Goal: Task Accomplishment & Management: Manage account settings

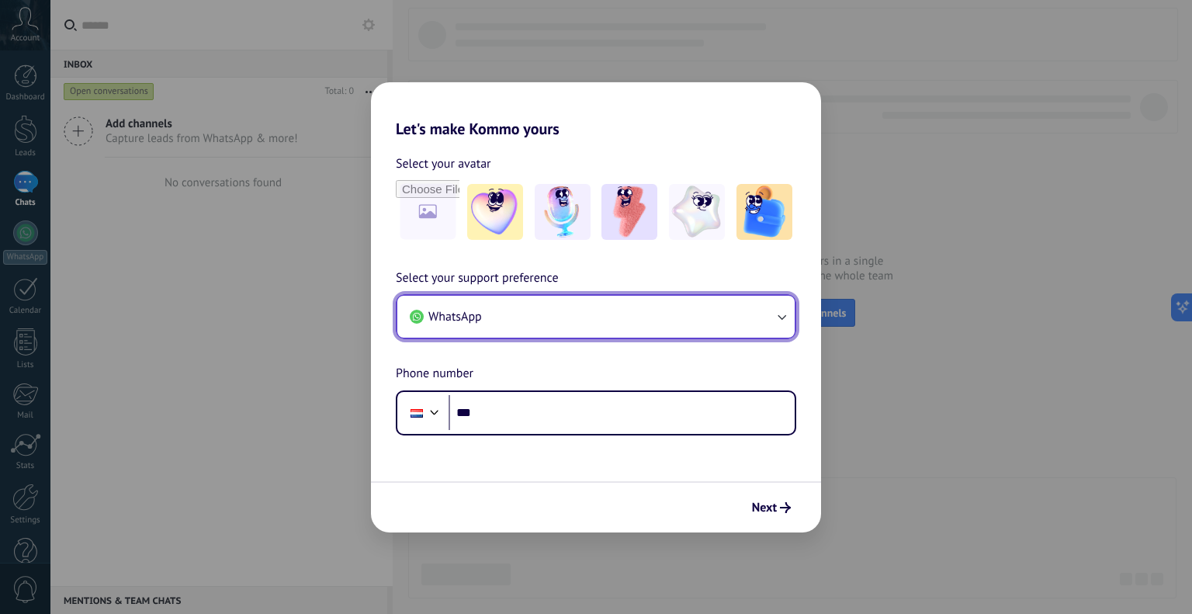
click at [704, 310] on button "WhatsApp" at bounding box center [595, 317] width 397 height 42
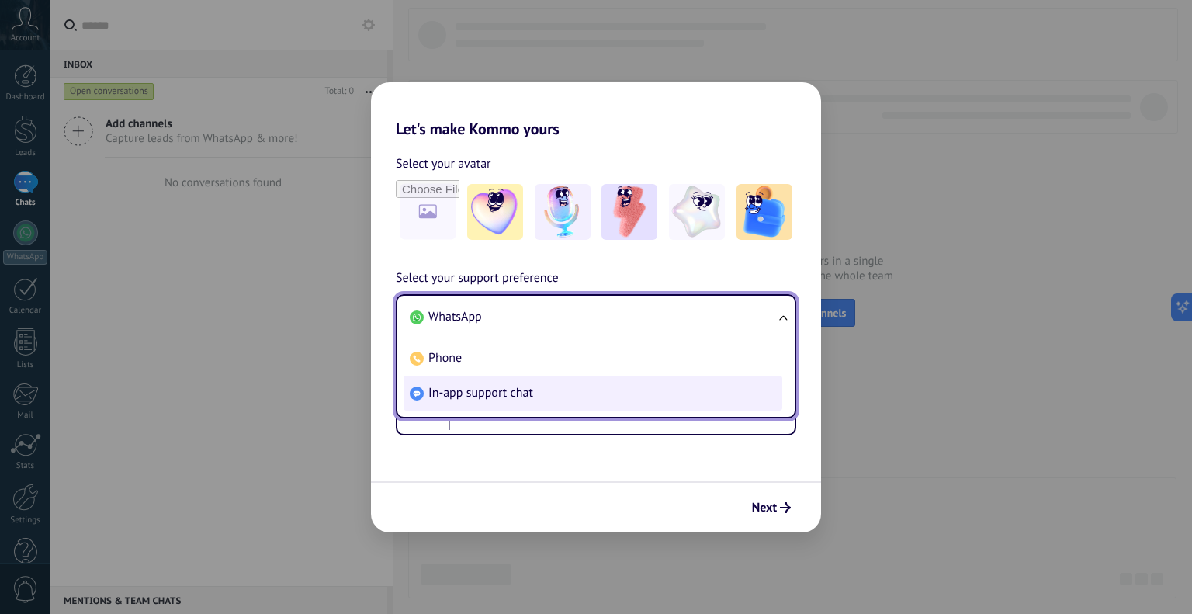
click at [554, 395] on li "In-app support chat" at bounding box center [593, 393] width 379 height 35
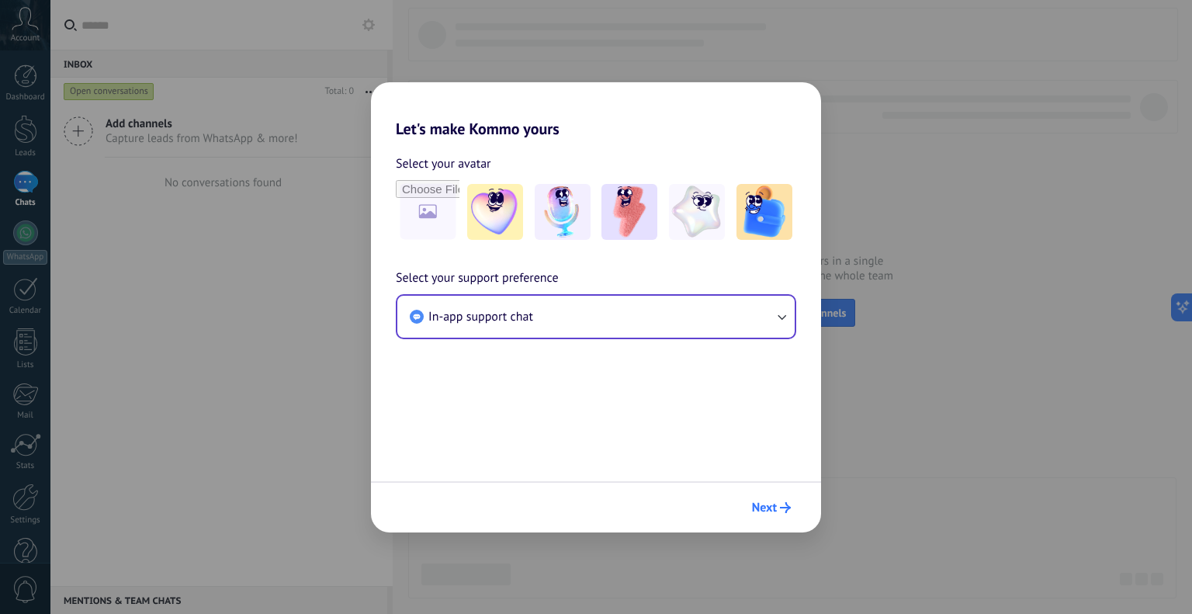
click at [777, 496] on button "Next" at bounding box center [771, 507] width 53 height 26
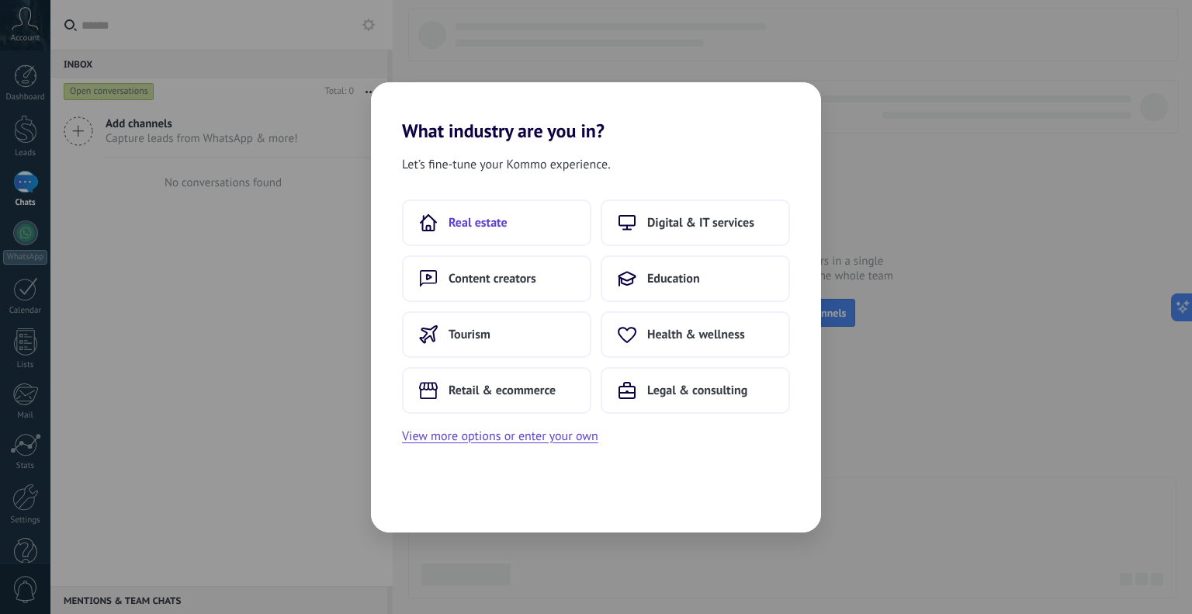
click at [518, 217] on button "Real estate" at bounding box center [496, 222] width 189 height 47
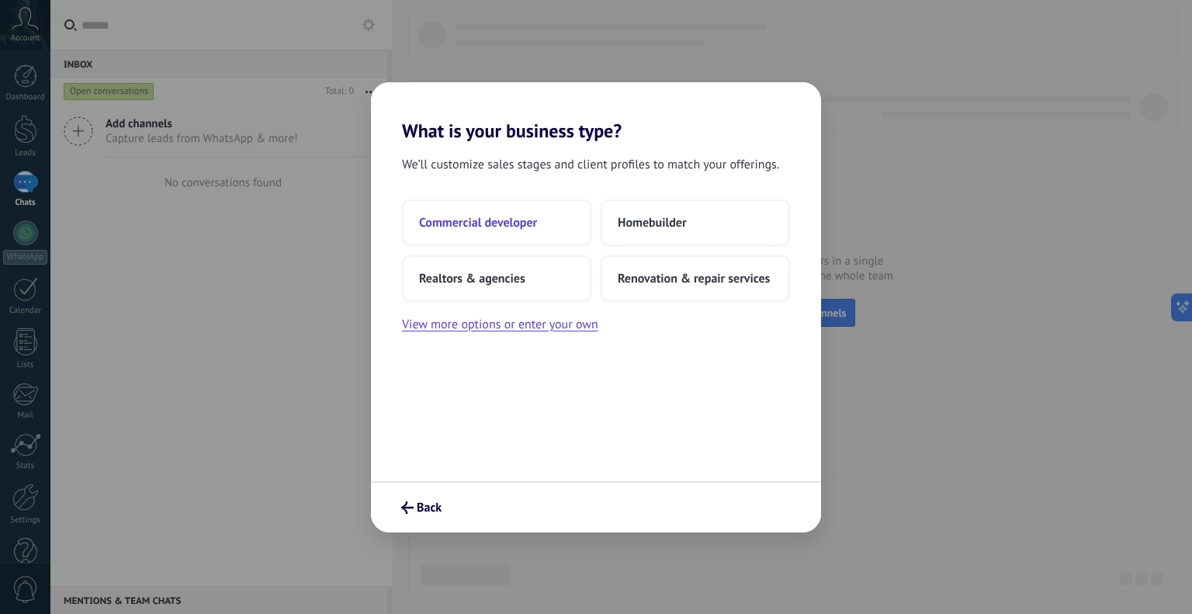
click at [527, 222] on span "Commercial developer" at bounding box center [478, 223] width 118 height 16
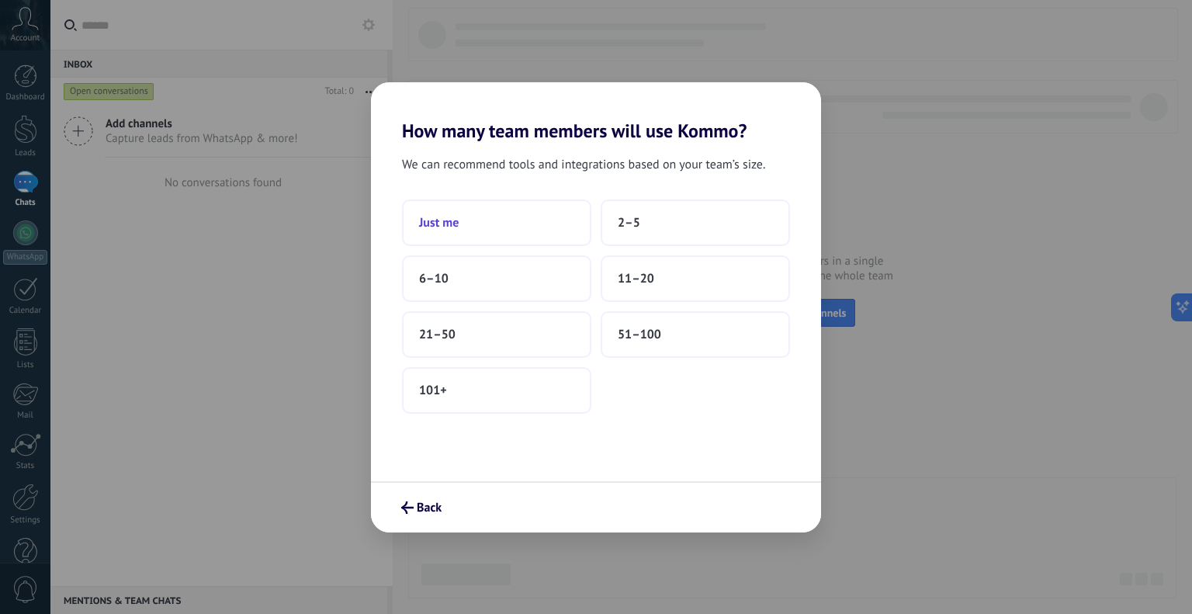
click at [466, 227] on button "Just me" at bounding box center [496, 222] width 189 height 47
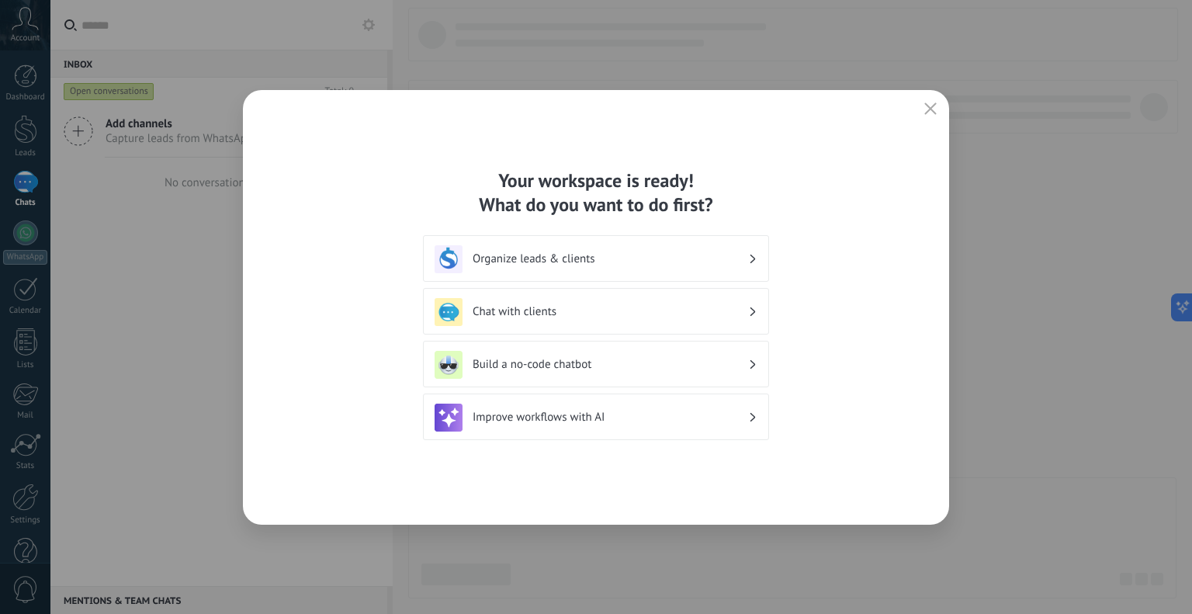
click at [932, 109] on icon "button" at bounding box center [930, 108] width 12 height 12
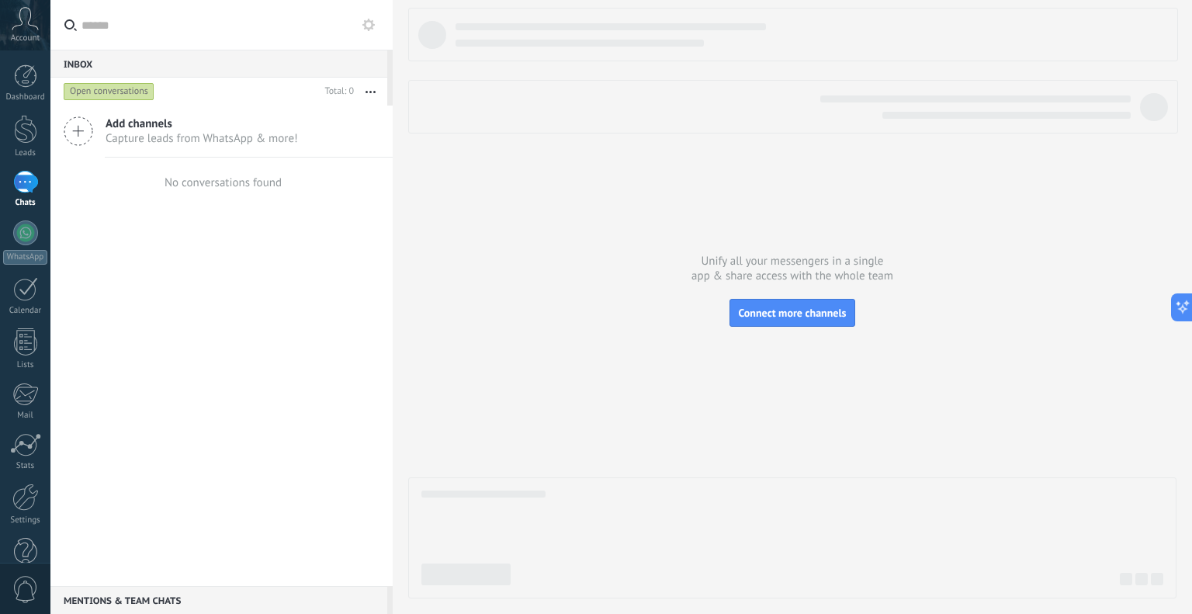
scroll to position [31, 0]
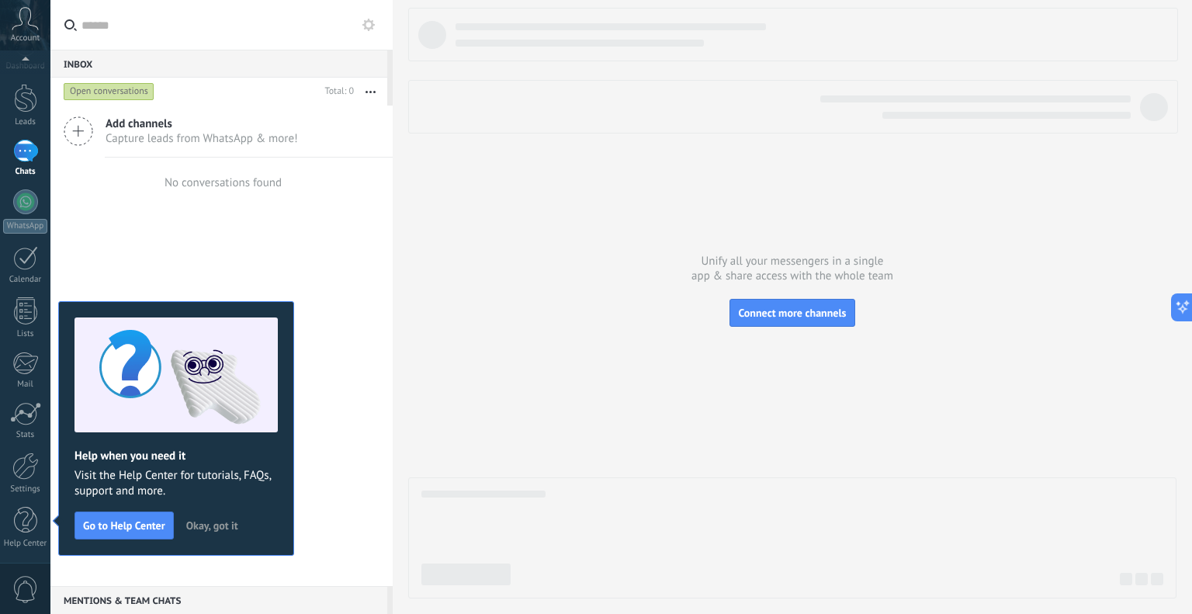
click at [214, 524] on span "Okay, got it" at bounding box center [212, 525] width 52 height 11
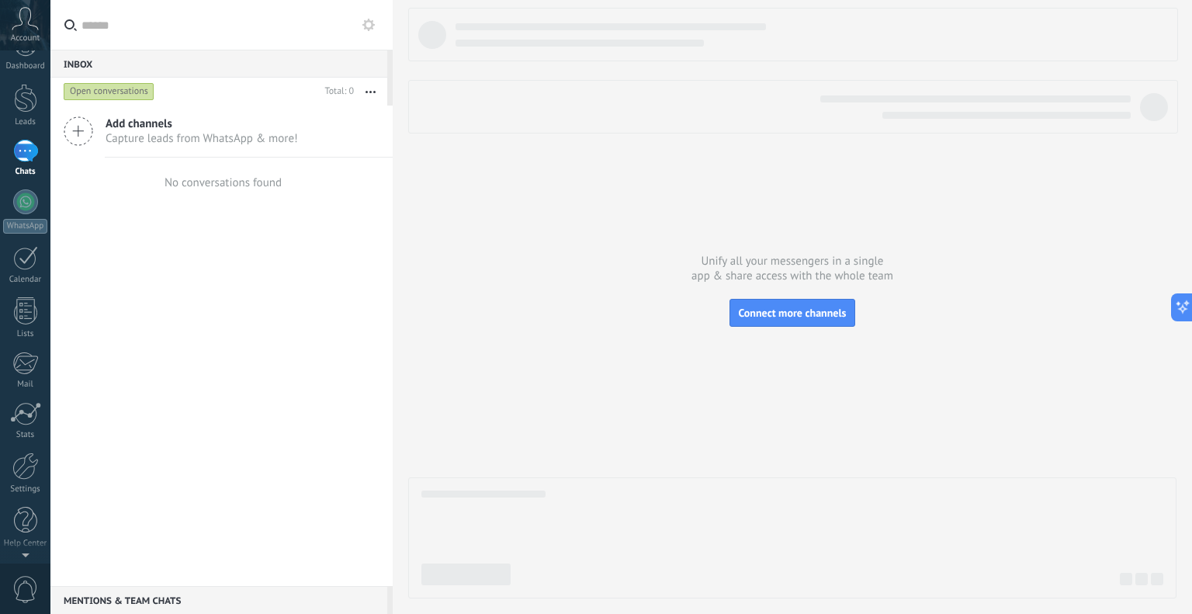
scroll to position [0, 0]
click at [192, 599] on div "Mentions & Team chats 0" at bounding box center [218, 600] width 337 height 28
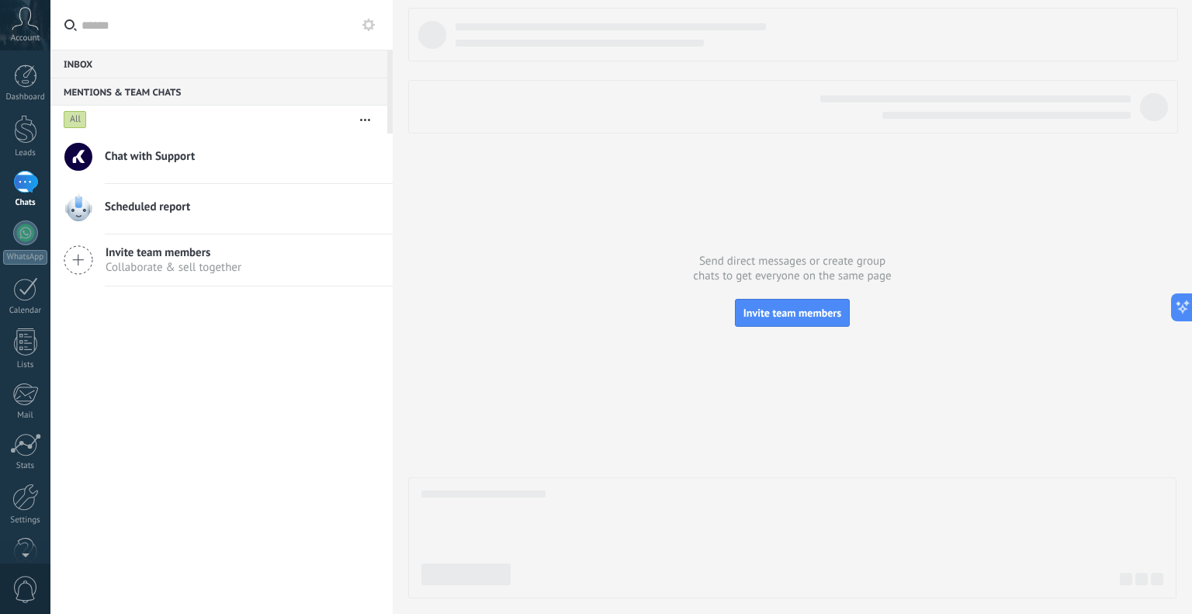
click at [15, 180] on div at bounding box center [25, 182] width 25 height 23
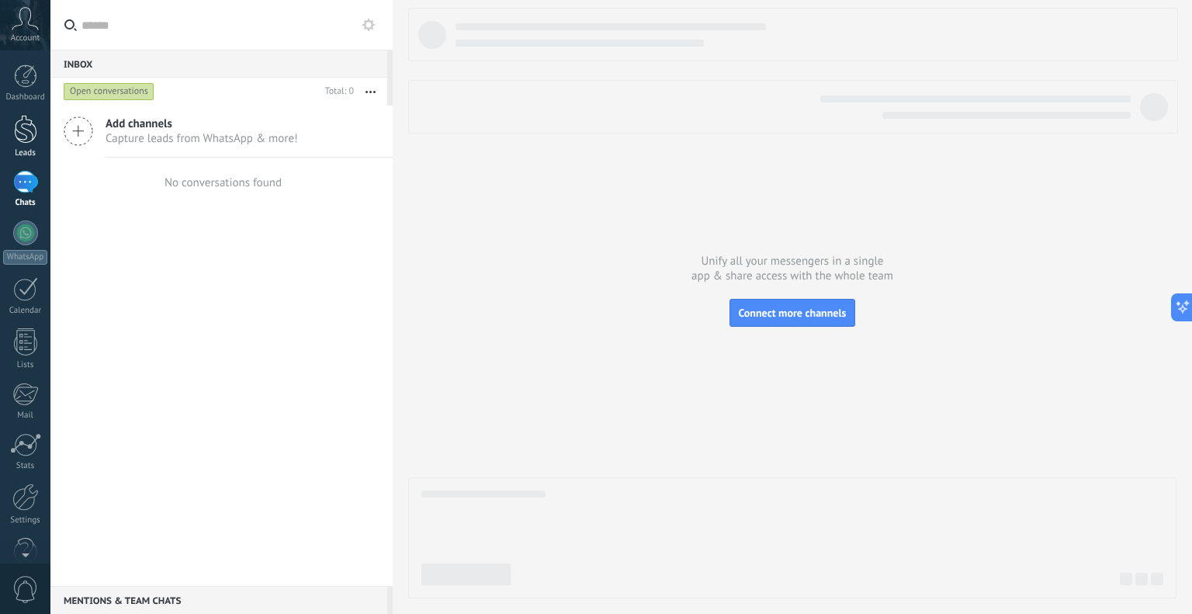
click at [26, 120] on div at bounding box center [25, 129] width 23 height 29
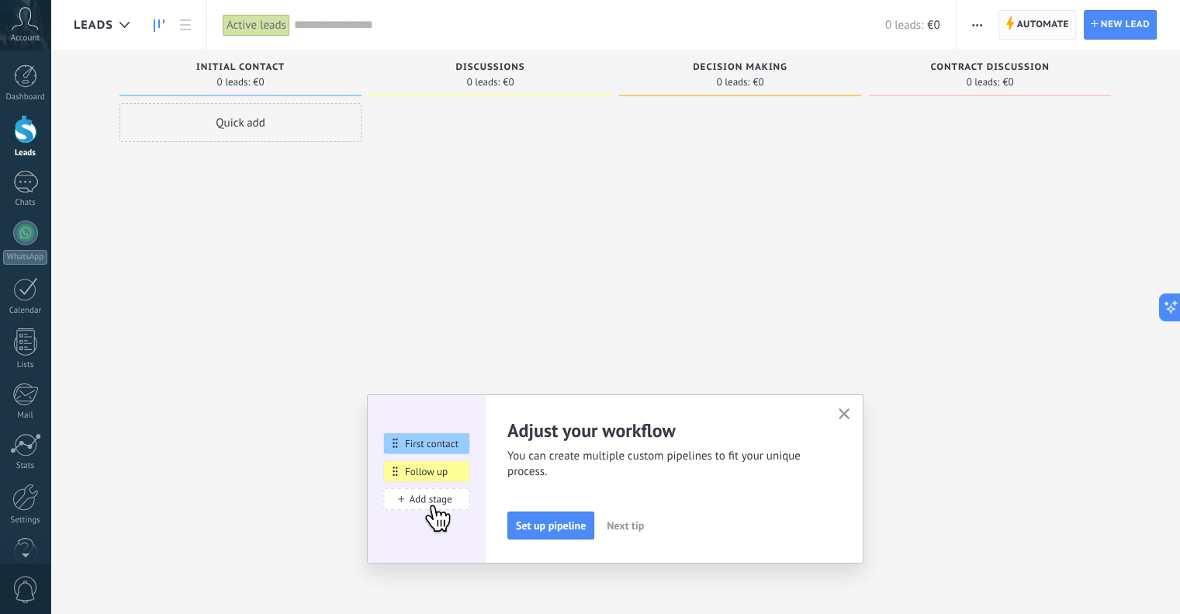
click at [1015, 27] on span "Automate Automate" at bounding box center [1038, 24] width 78 height 29
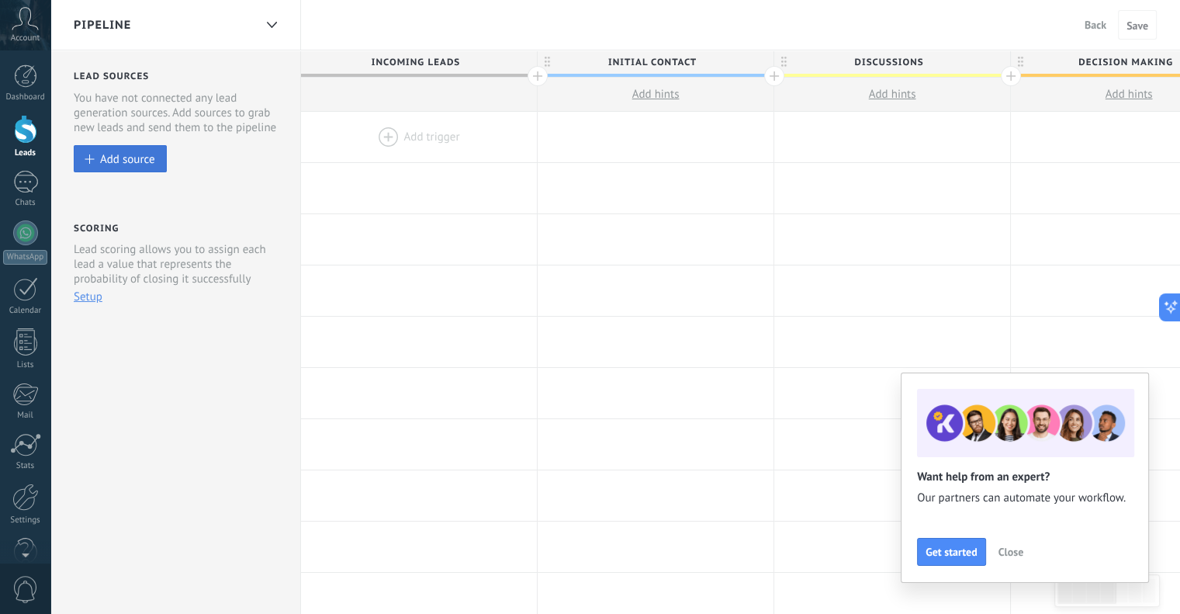
click at [148, 154] on div "Add source" at bounding box center [127, 158] width 55 height 13
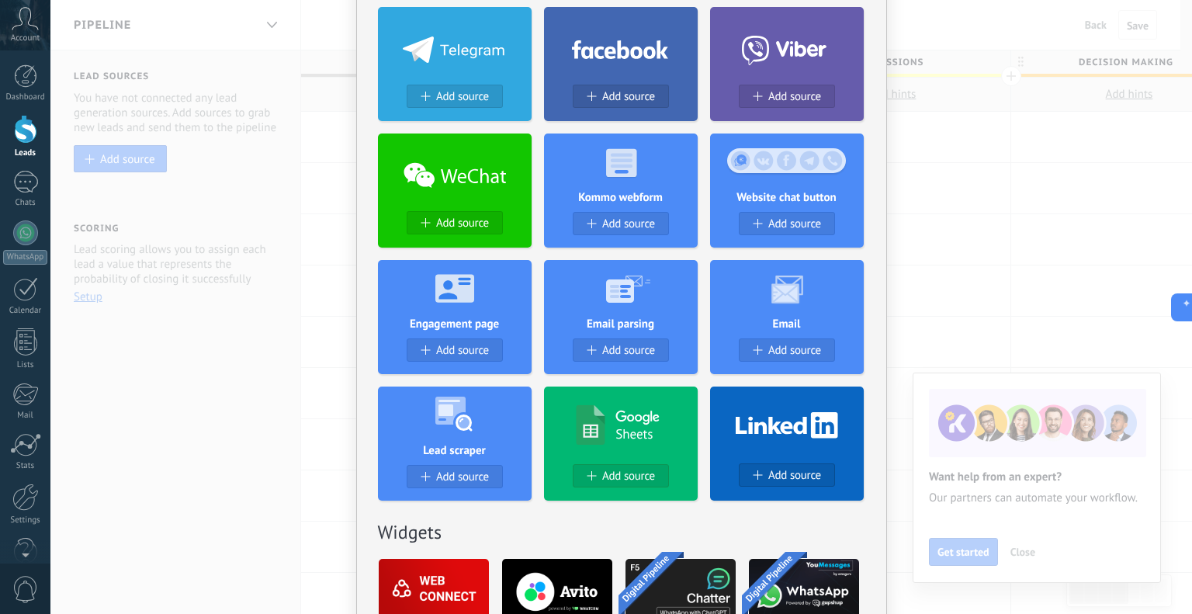
scroll to position [310, 0]
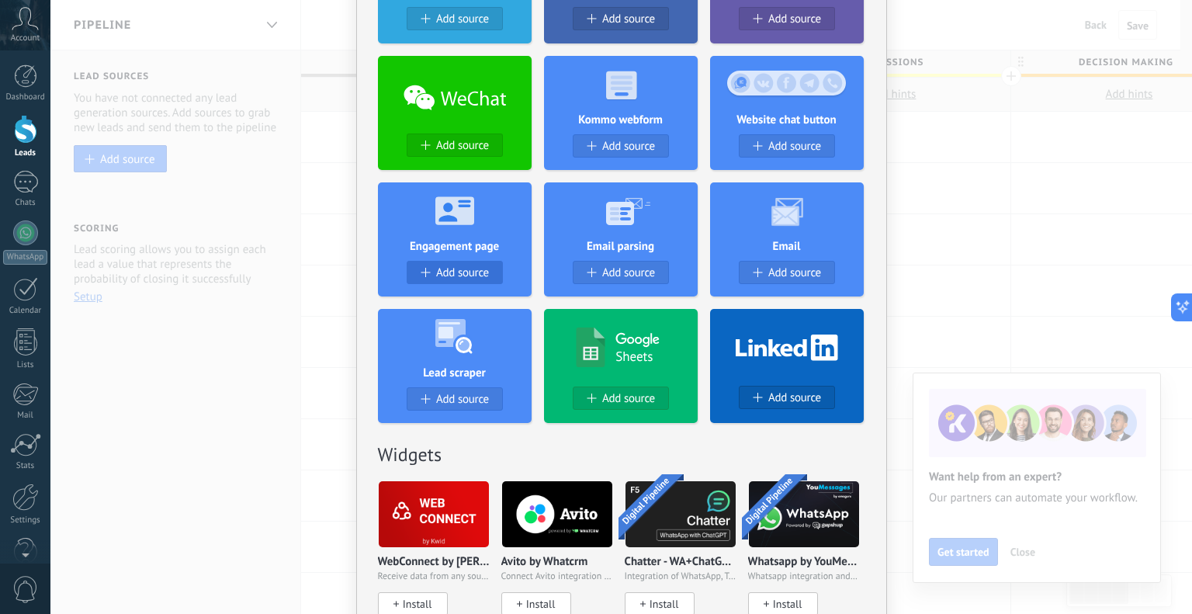
click at [459, 272] on span "Add source" at bounding box center [462, 272] width 53 height 13
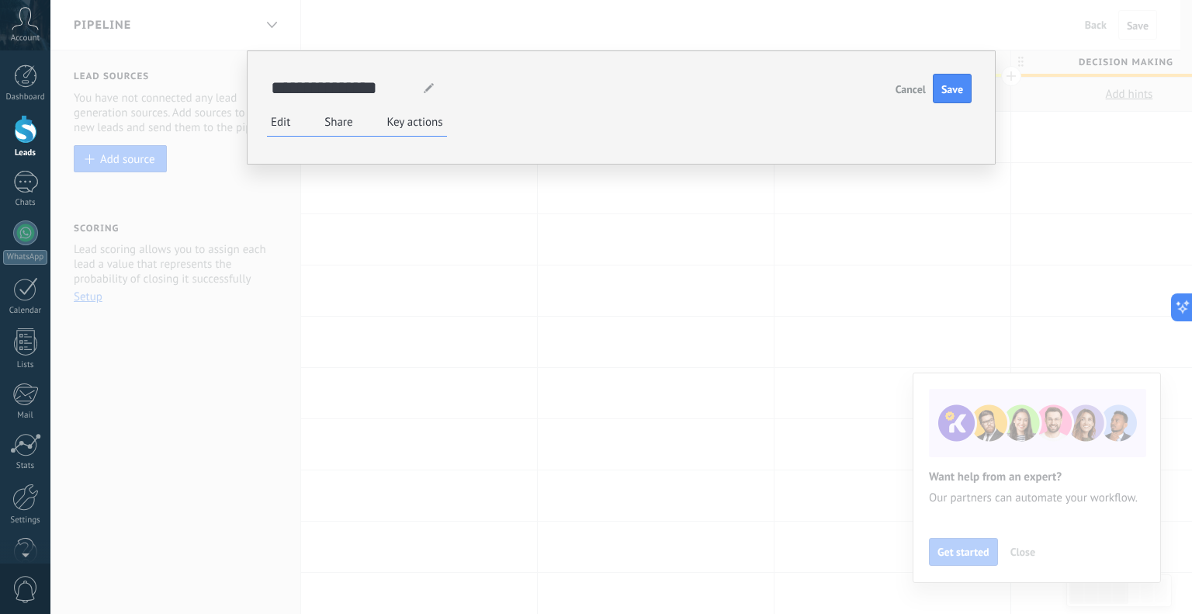
scroll to position [0, 0]
click at [329, 123] on label "Share" at bounding box center [338, 122] width 28 height 15
click at [401, 86] on input "**********" at bounding box center [344, 88] width 147 height 21
type input "**********"
click at [958, 88] on span "Save" at bounding box center [952, 89] width 22 height 11
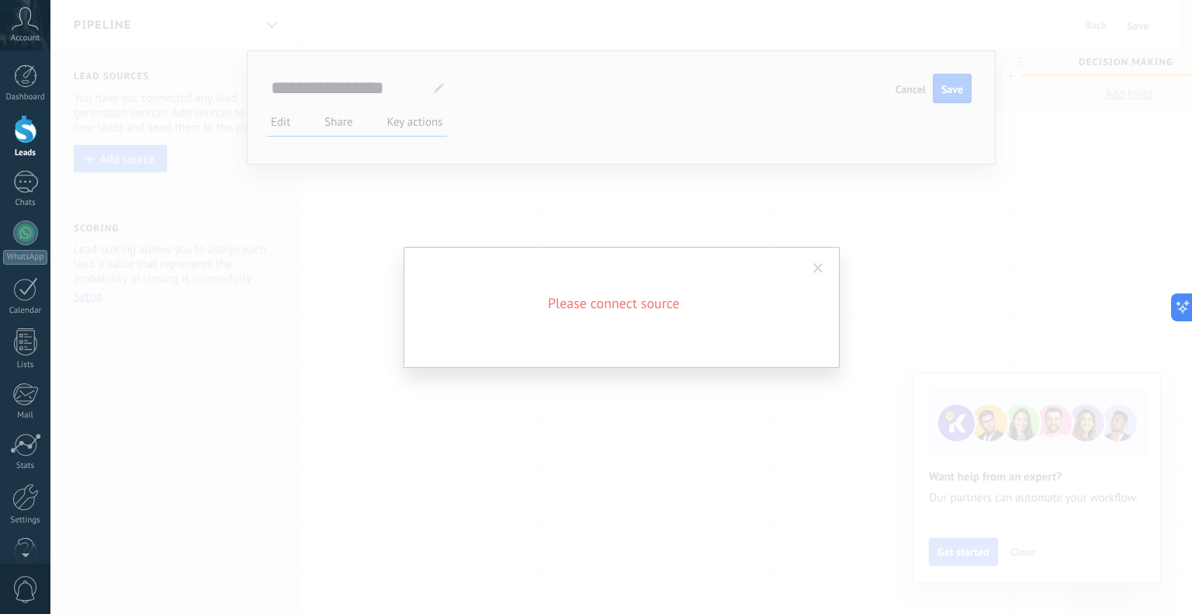
click at [819, 270] on span at bounding box center [818, 268] width 10 height 11
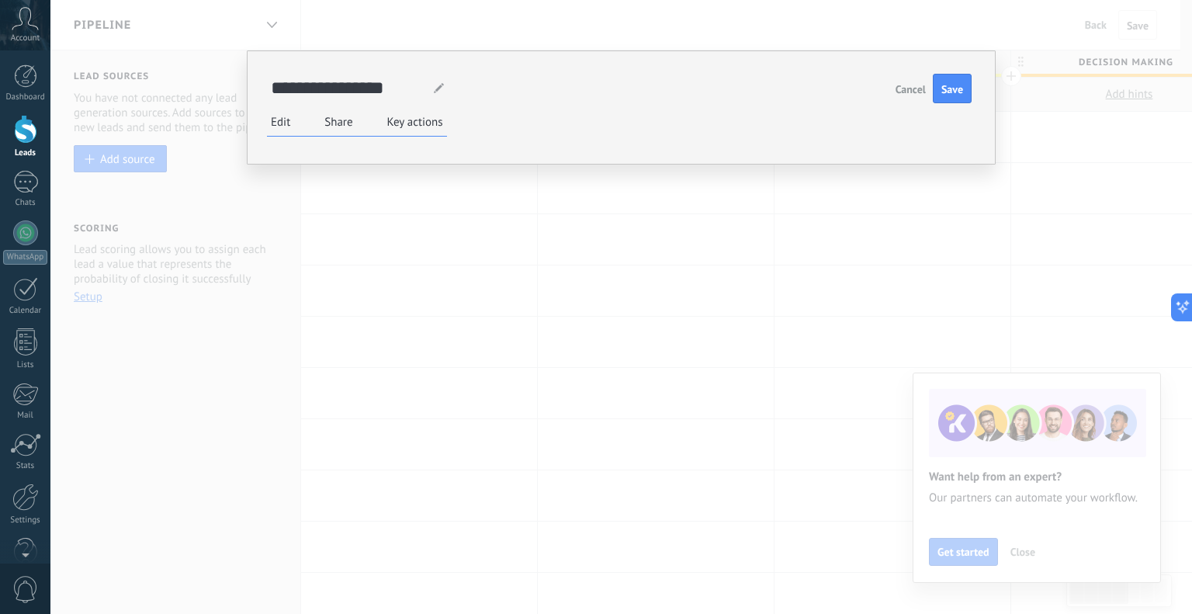
click at [295, 122] on ul "Edit Form settings Live chat settings Share Key actions" at bounding box center [357, 122] width 180 height 29
click at [282, 122] on label "Edit" at bounding box center [280, 122] width 19 height 15
click at [0, 0] on li "Live Chat" at bounding box center [0, 0] width 0 height 0
click at [944, 89] on span "Save" at bounding box center [952, 89] width 22 height 11
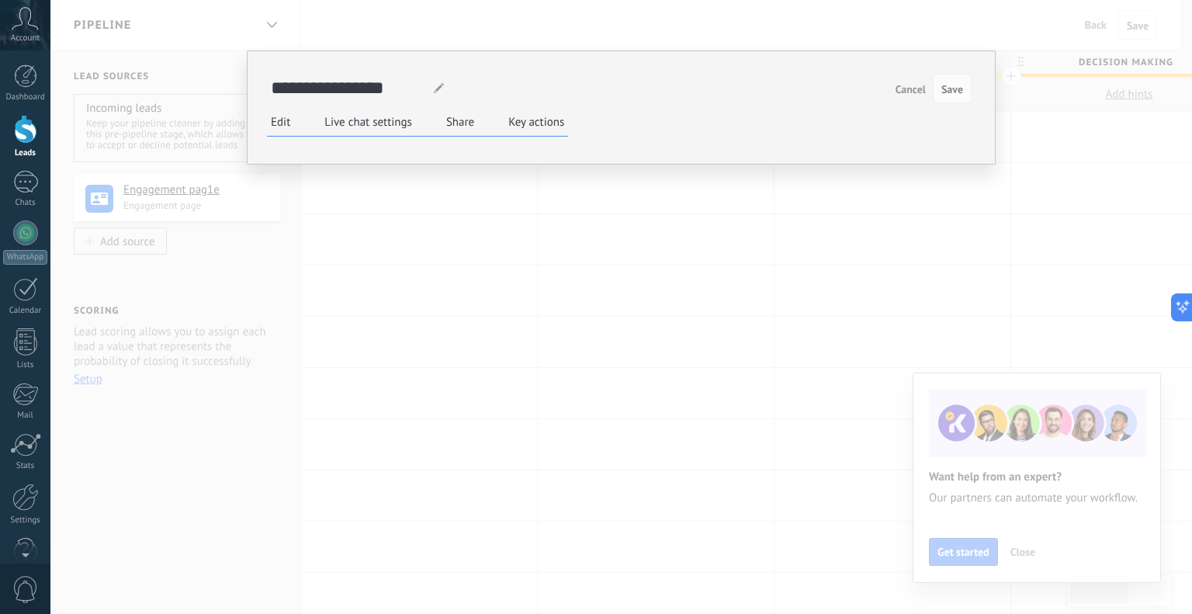
click at [449, 120] on label "Share" at bounding box center [460, 122] width 28 height 15
click at [27, 183] on div "1" at bounding box center [25, 182] width 25 height 23
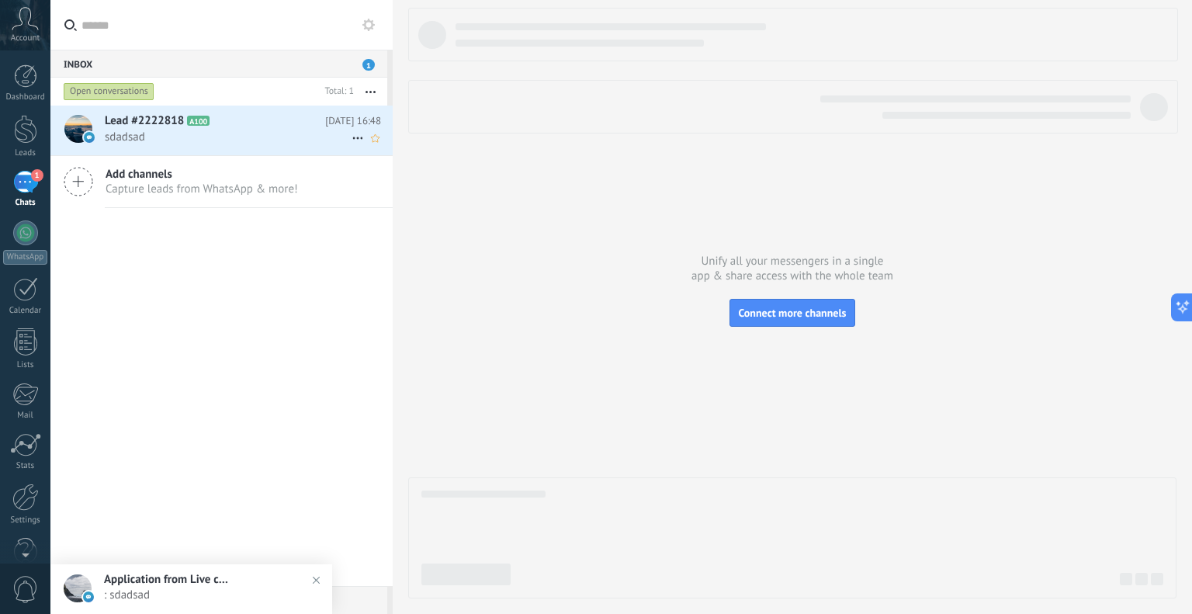
click at [171, 137] on span "sdadsad" at bounding box center [228, 137] width 247 height 15
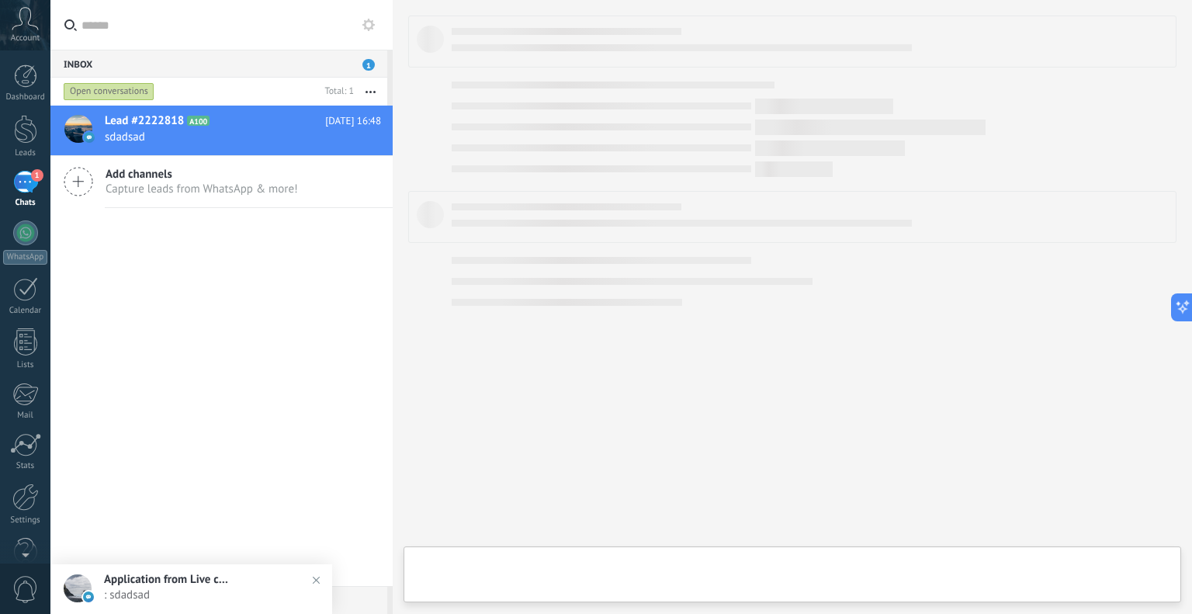
type textarea "**********"
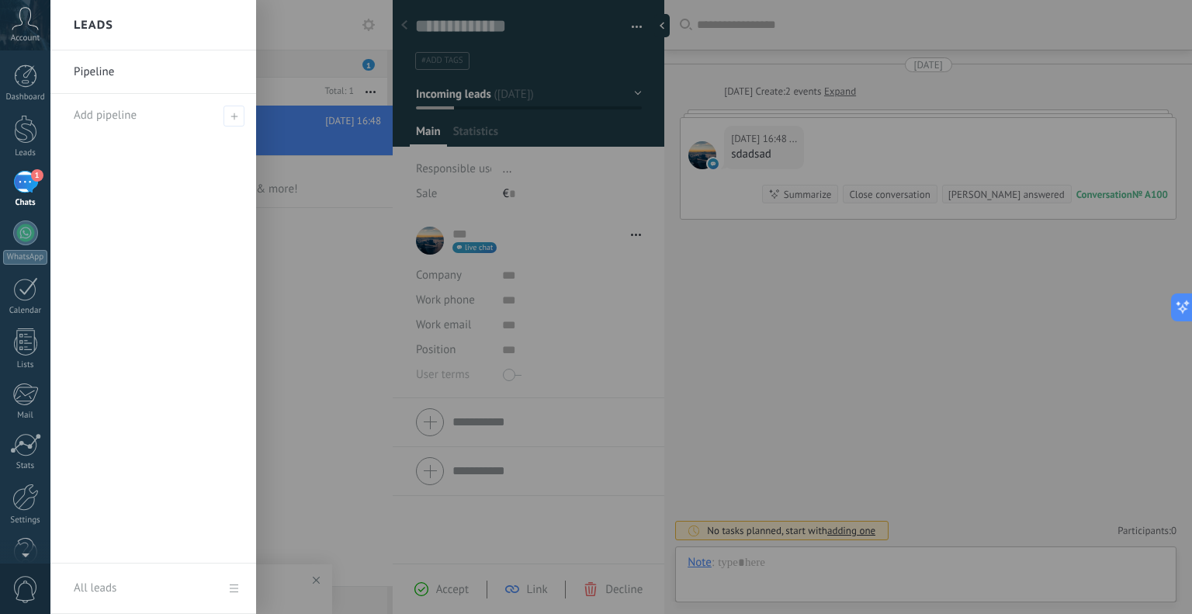
scroll to position [23, 0]
click at [759, 224] on div at bounding box center [646, 307] width 1192 height 614
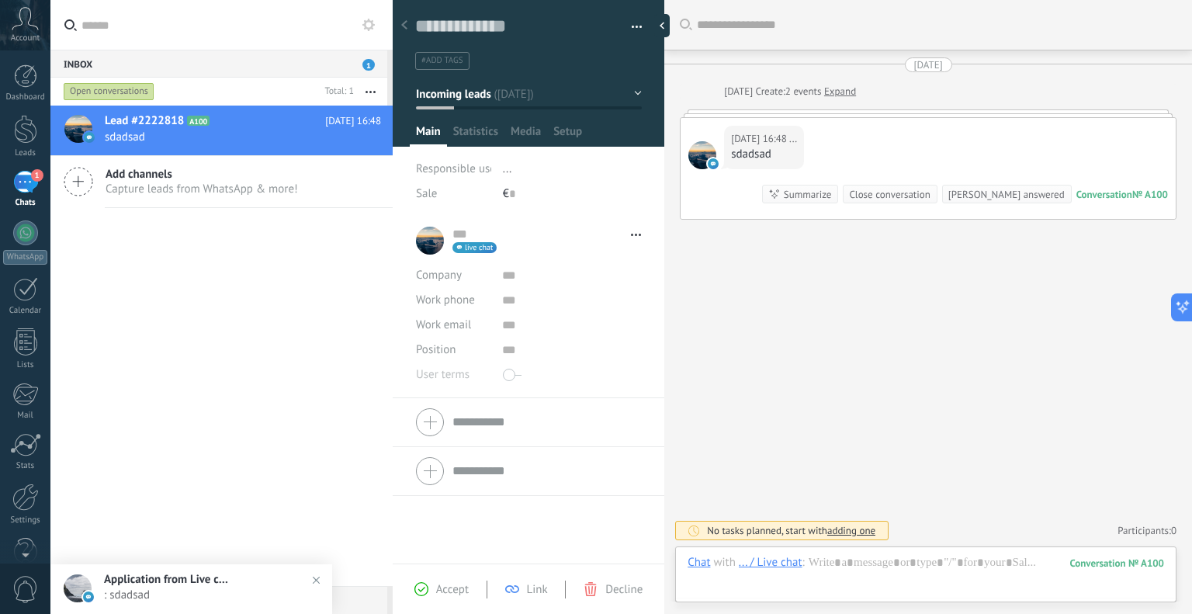
click at [832, 187] on div "Summarize" at bounding box center [808, 194] width 48 height 15
